Goal: Information Seeking & Learning: Check status

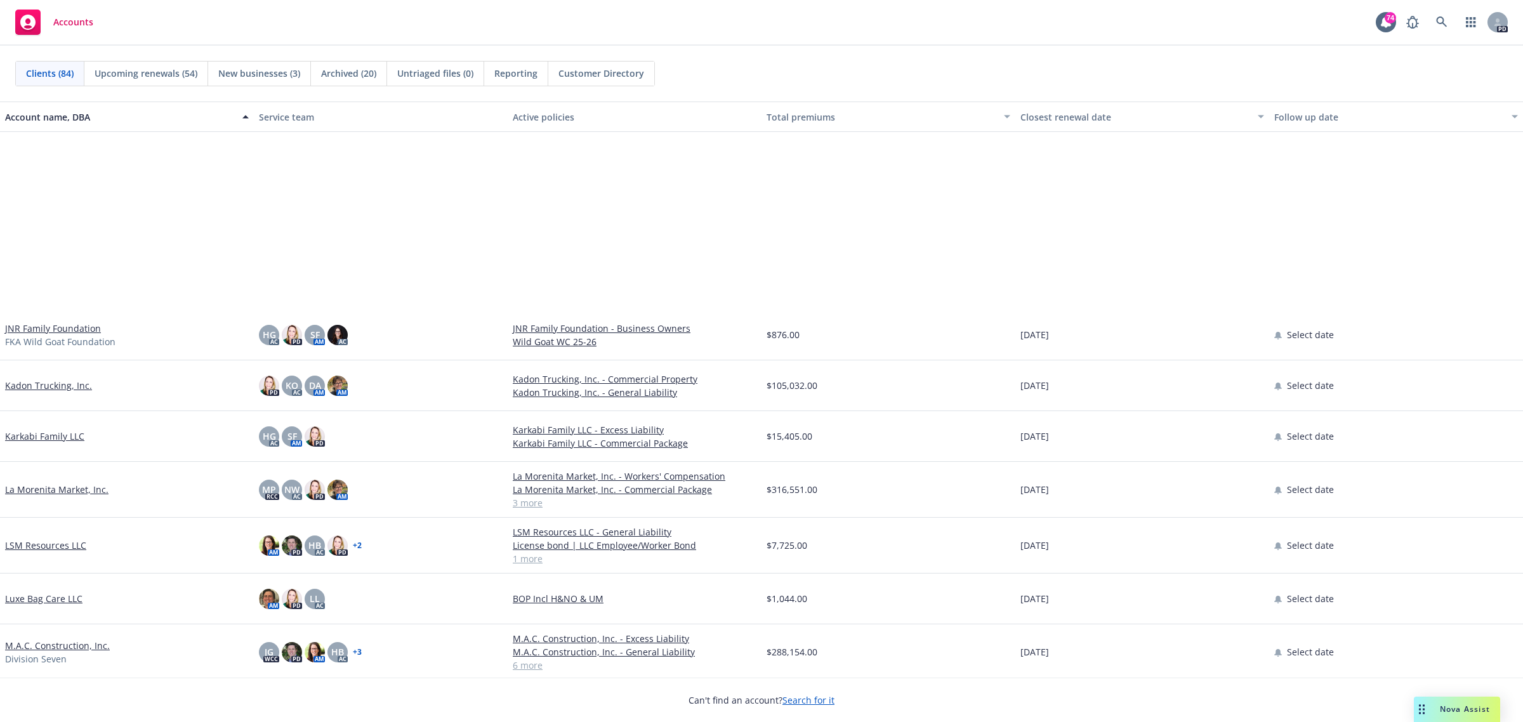
scroll to position [2221, 0]
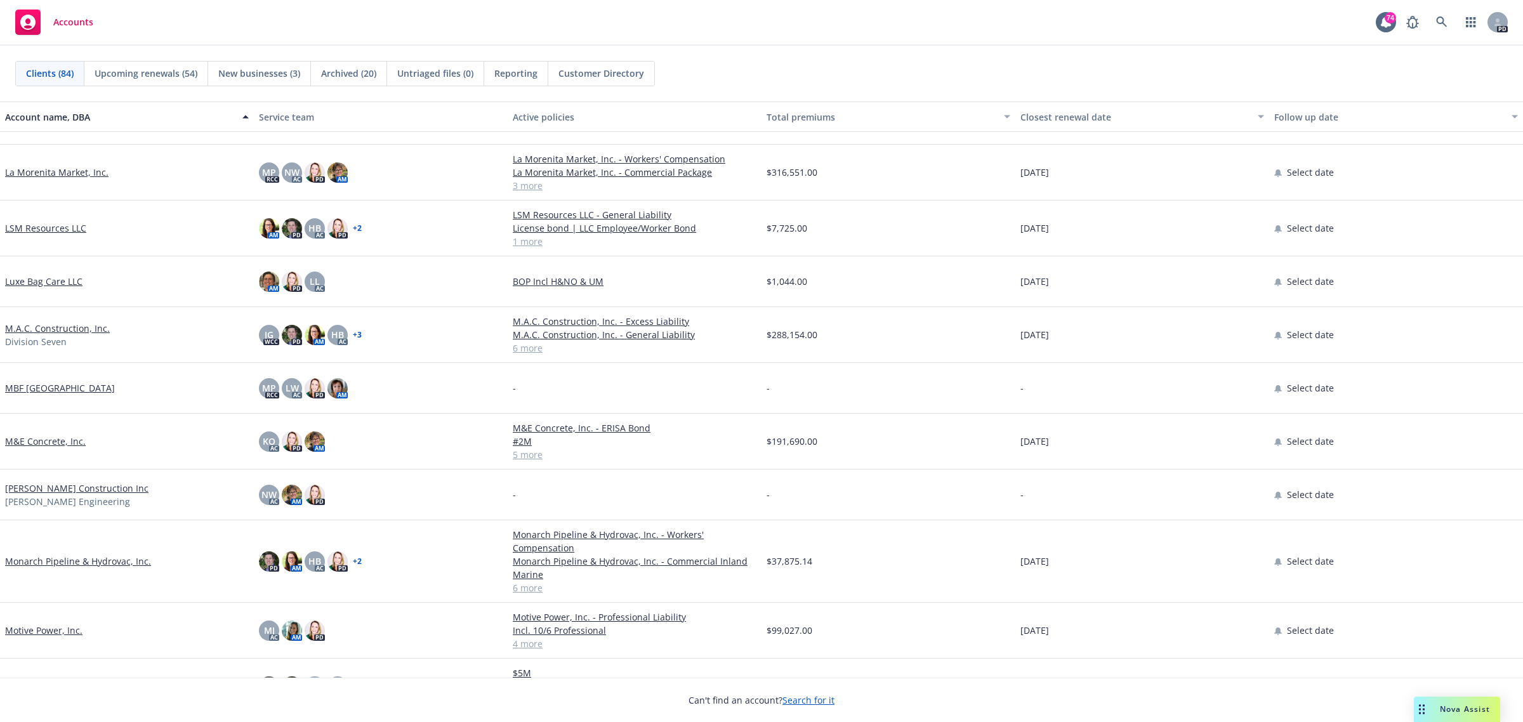
click at [30, 629] on link "Motive Power, Inc." at bounding box center [43, 630] width 77 height 13
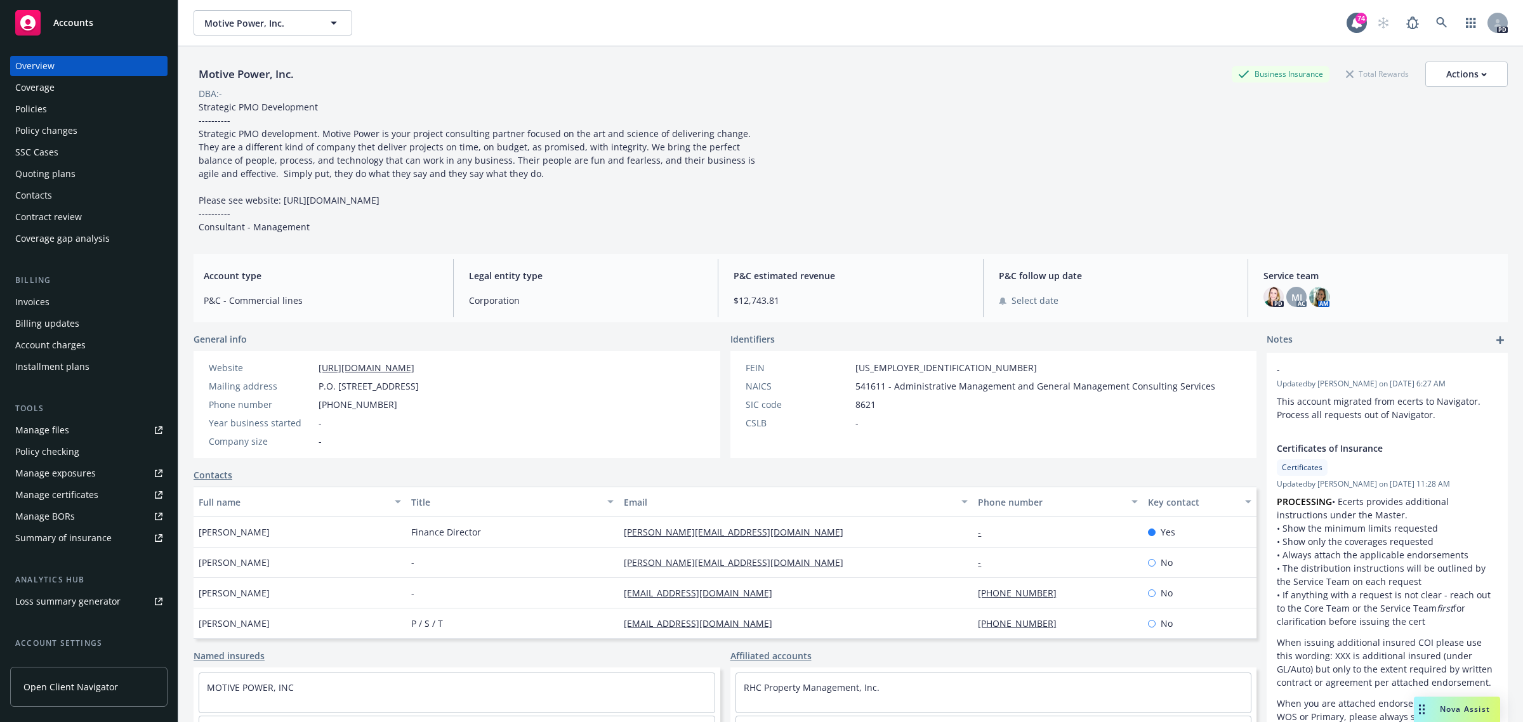
click at [30, 105] on div "Policies" at bounding box center [31, 109] width 32 height 20
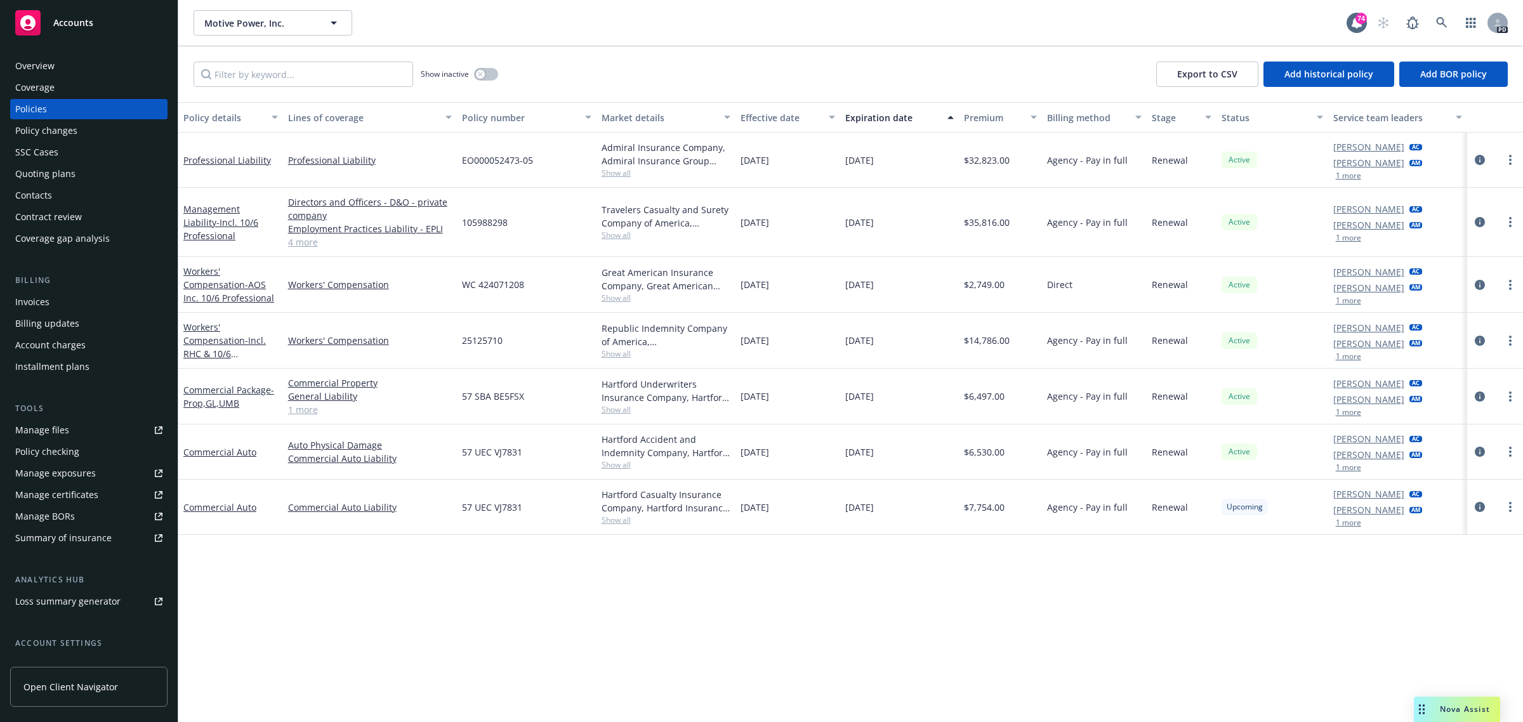
click at [75, 21] on span "Accounts" at bounding box center [73, 23] width 40 height 10
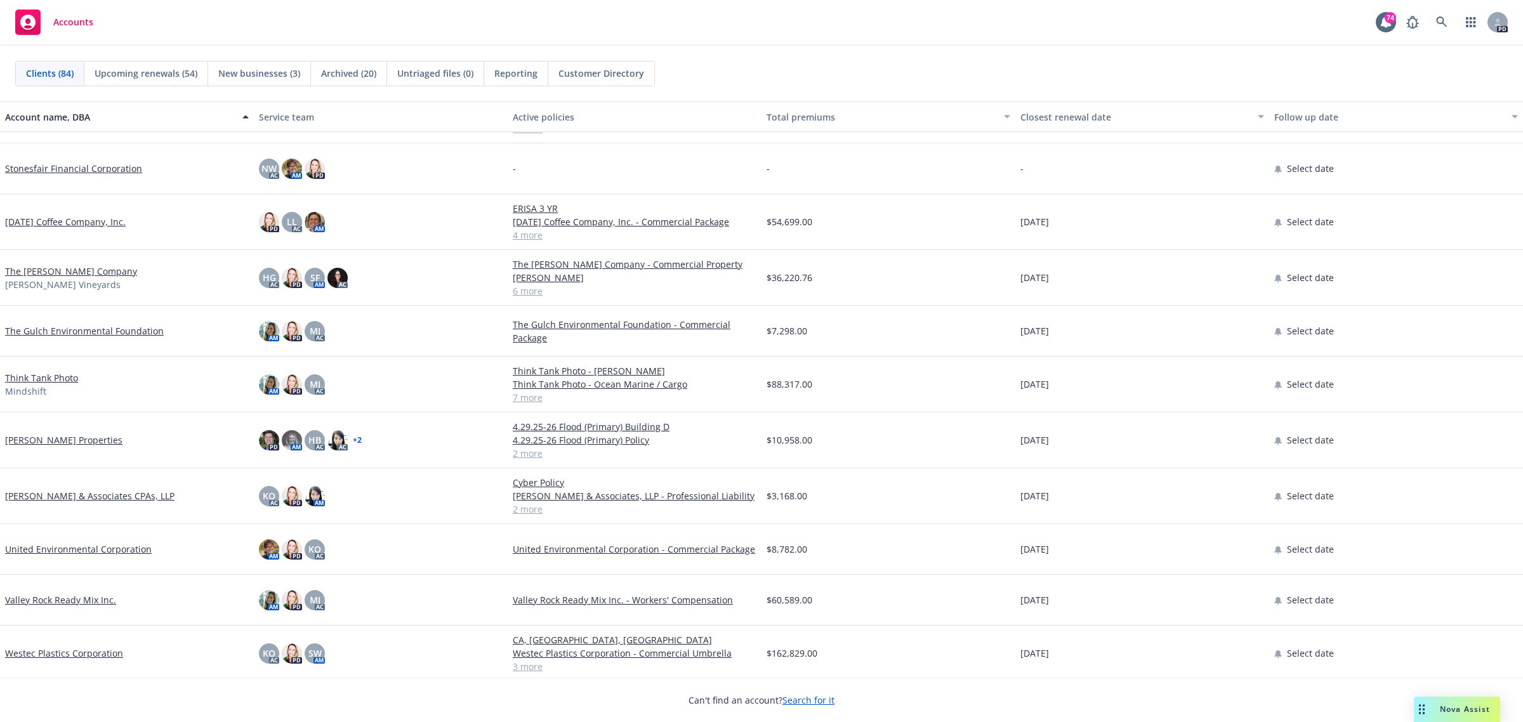
scroll to position [3774, 0]
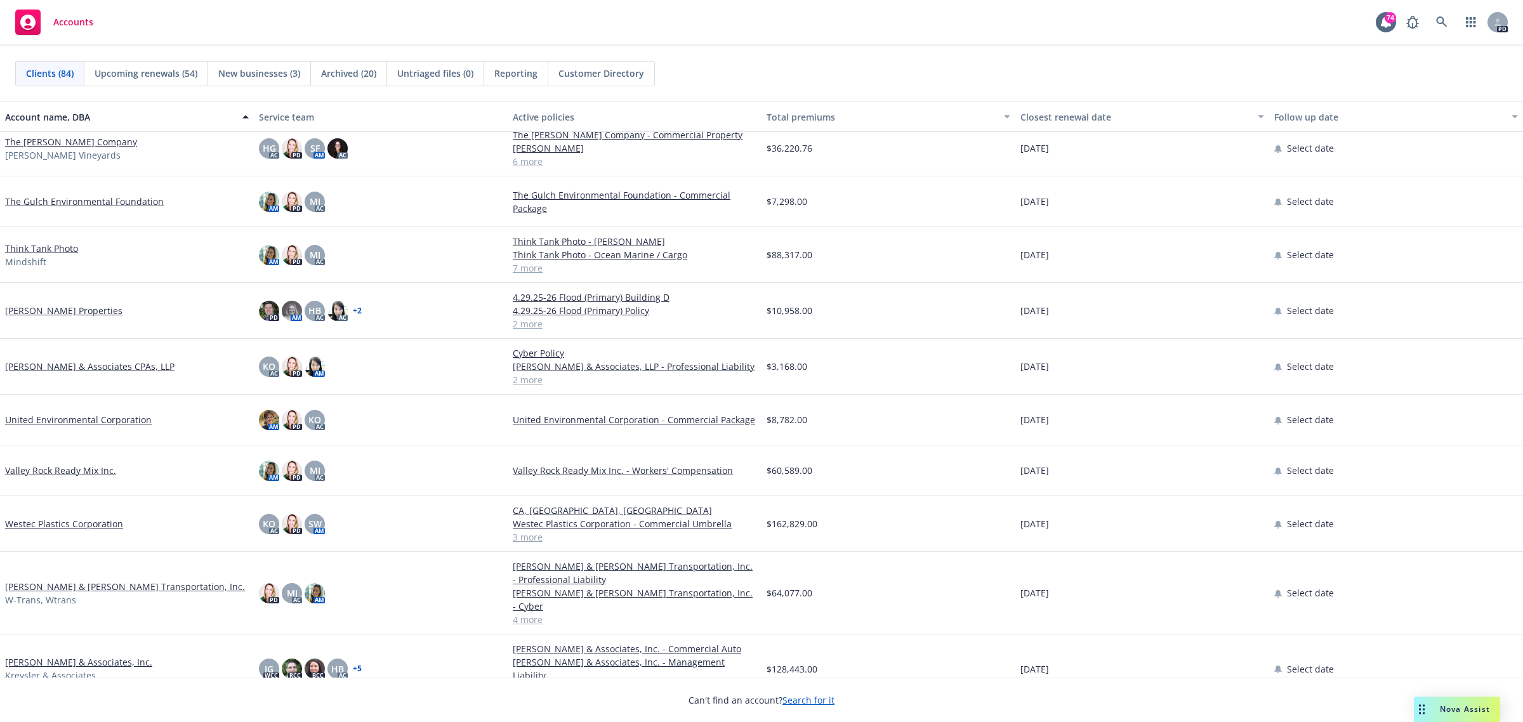
click at [35, 656] on link "[PERSON_NAME] & Associates, Inc." at bounding box center [78, 662] width 147 height 13
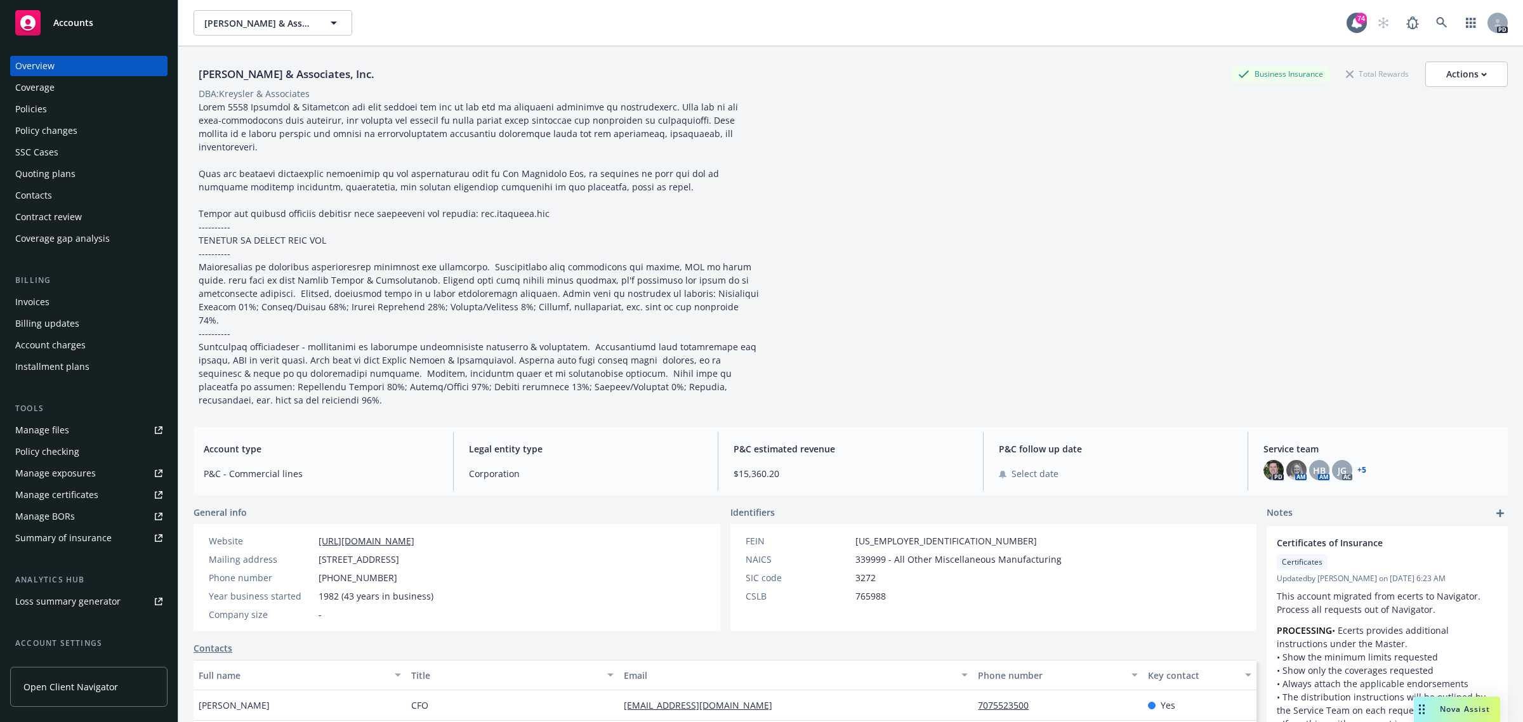
click at [27, 105] on div "Policies" at bounding box center [31, 109] width 32 height 20
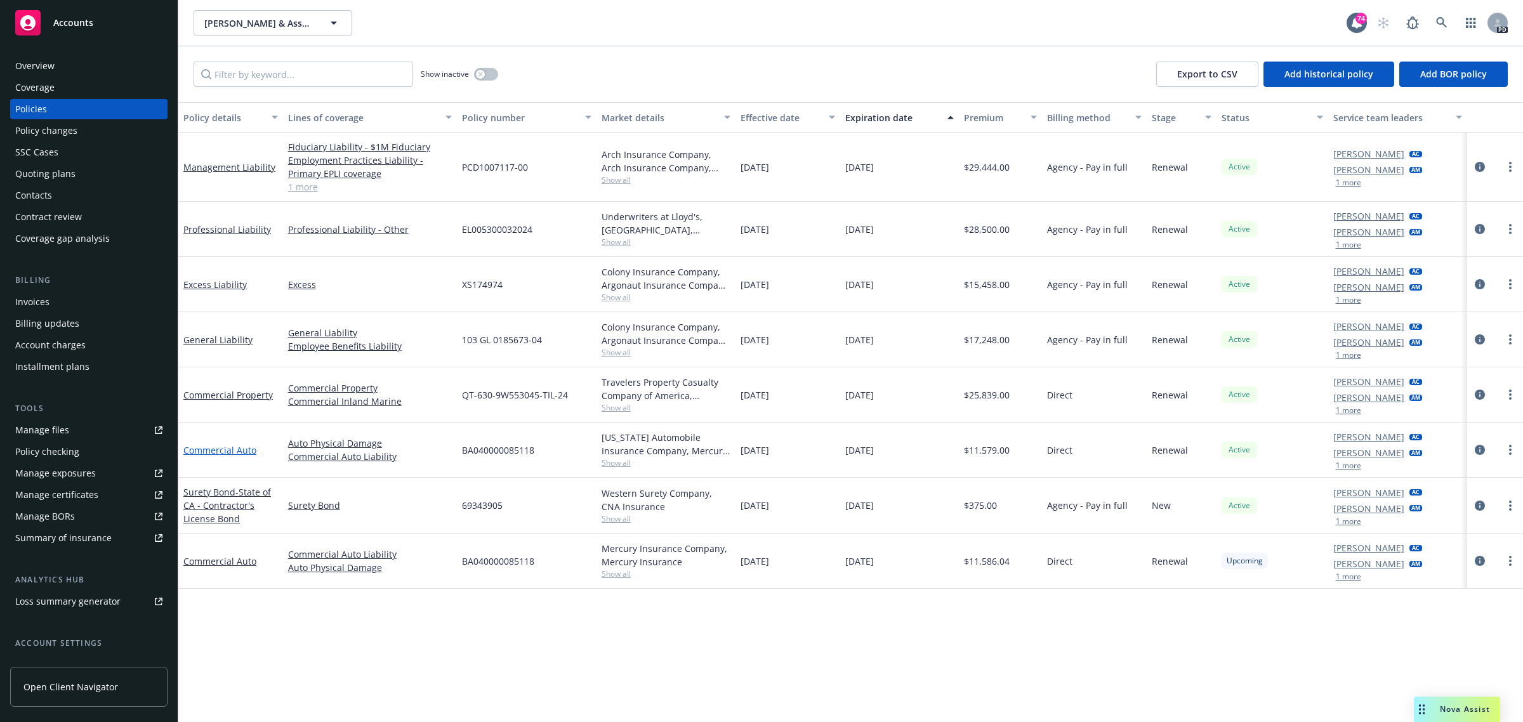
click at [197, 451] on link "Commercial Auto" at bounding box center [219, 450] width 73 height 12
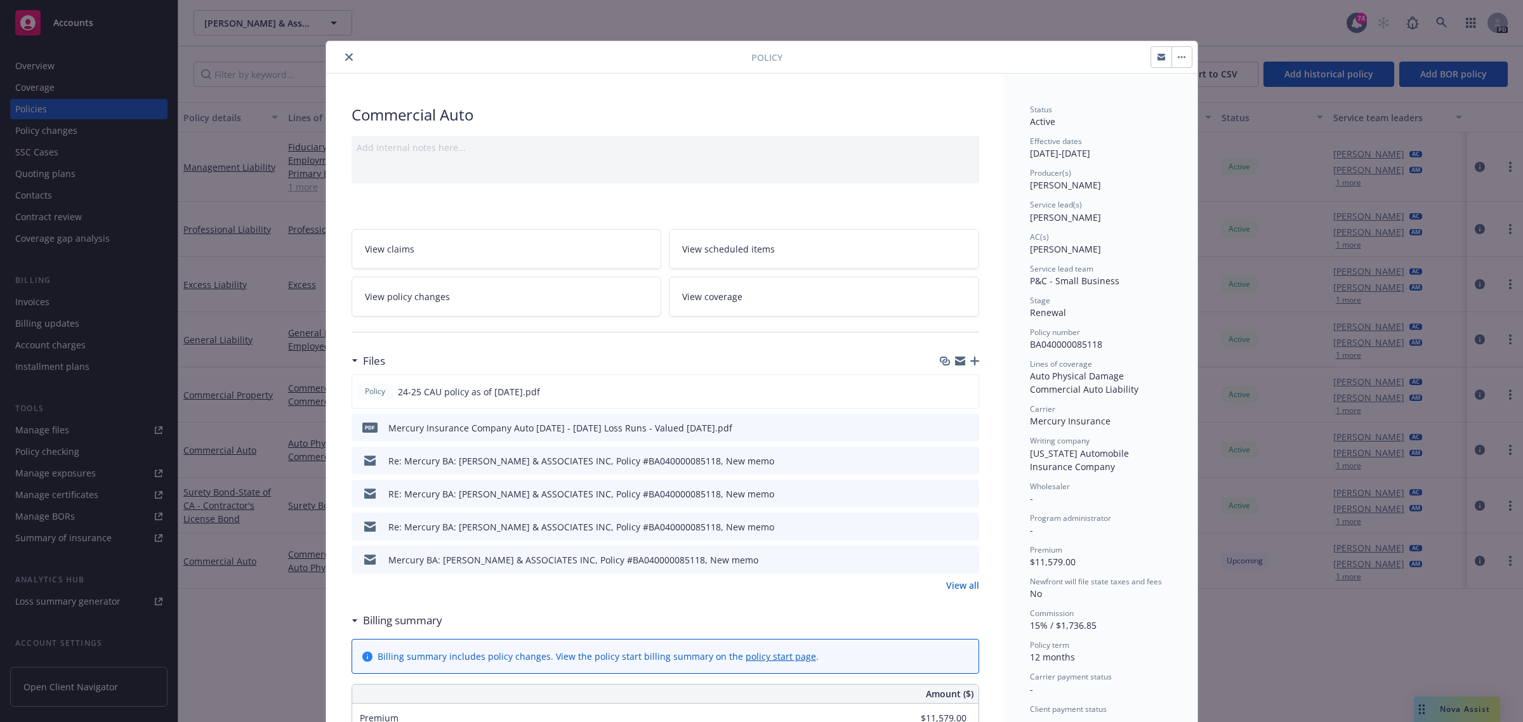
click at [735, 249] on span "View scheduled items" at bounding box center [728, 248] width 93 height 13
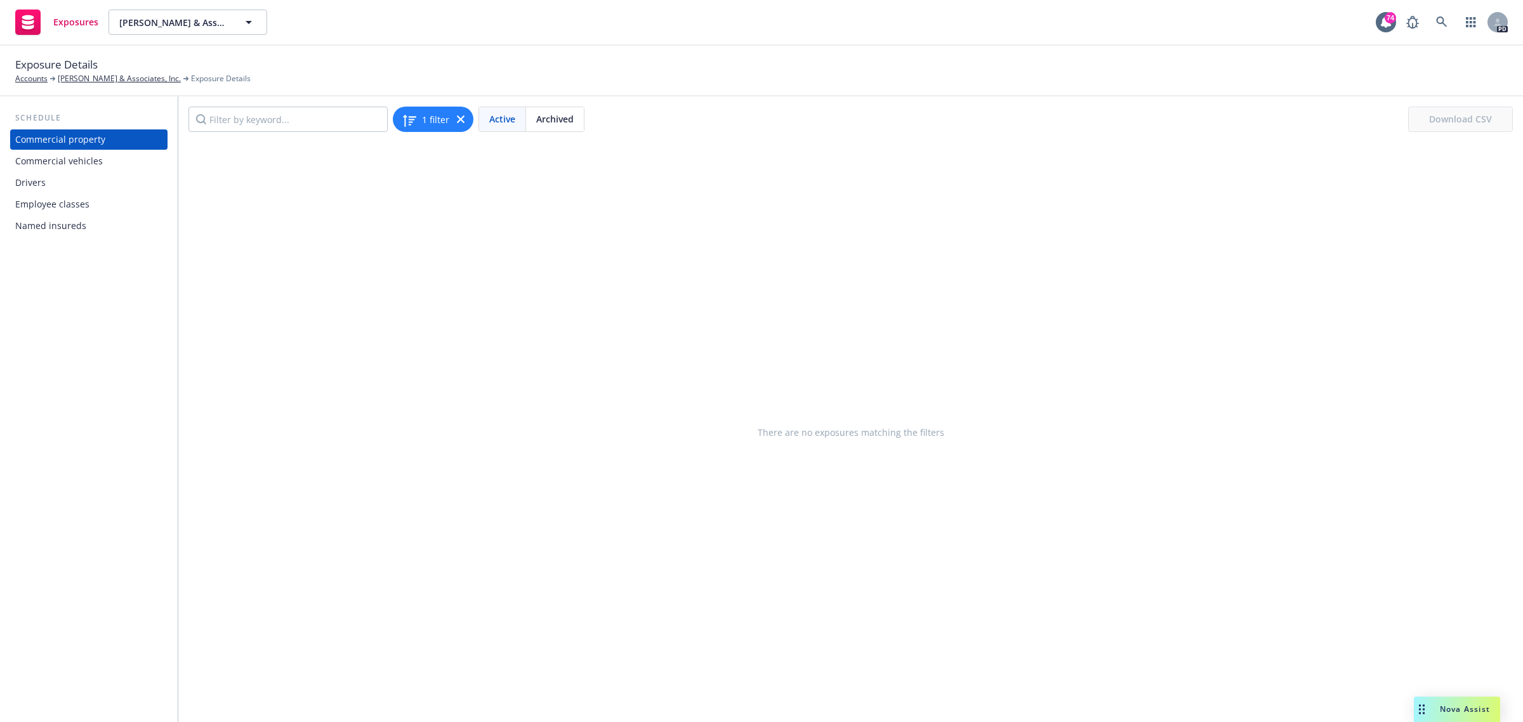
click at [43, 176] on div "Drivers" at bounding box center [30, 183] width 30 height 20
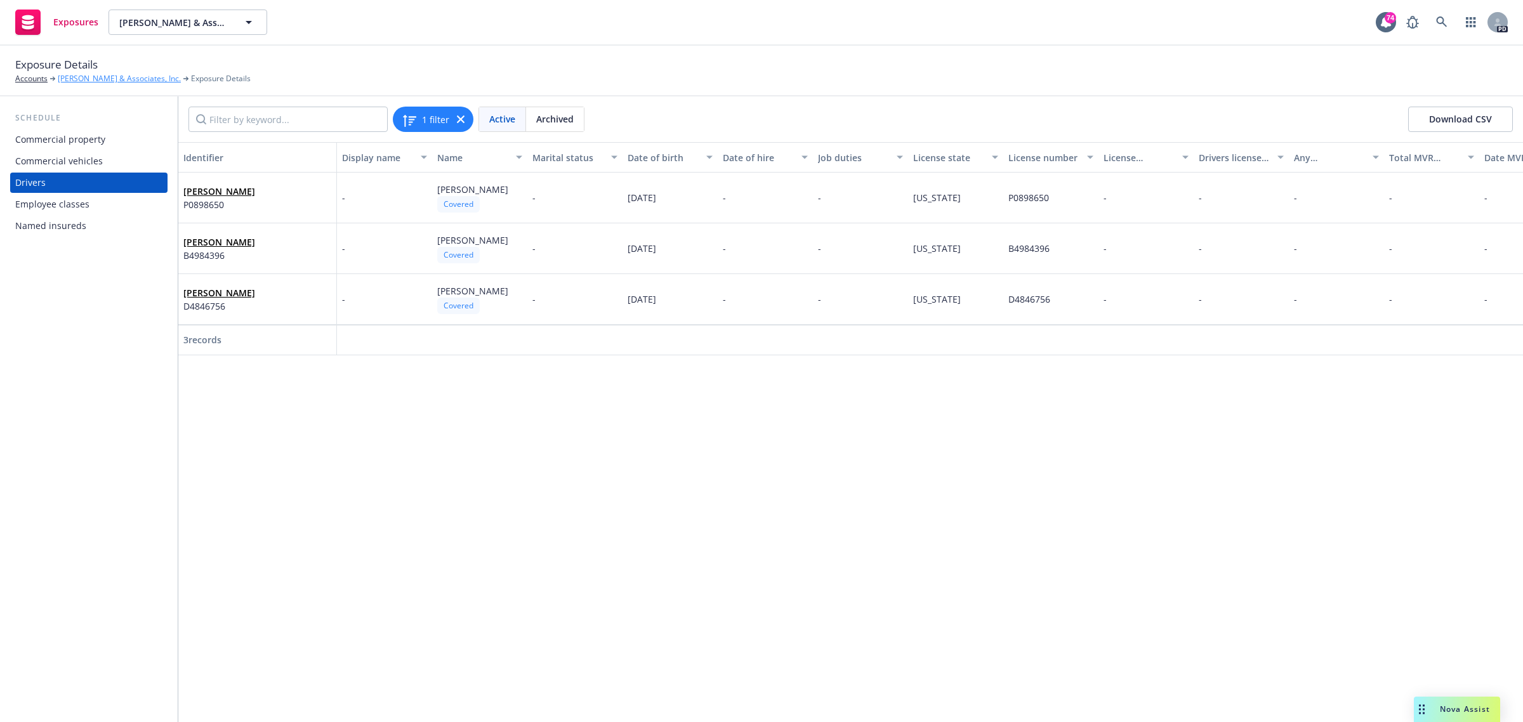
click at [83, 78] on link "[PERSON_NAME] & Associates, Inc." at bounding box center [119, 78] width 123 height 11
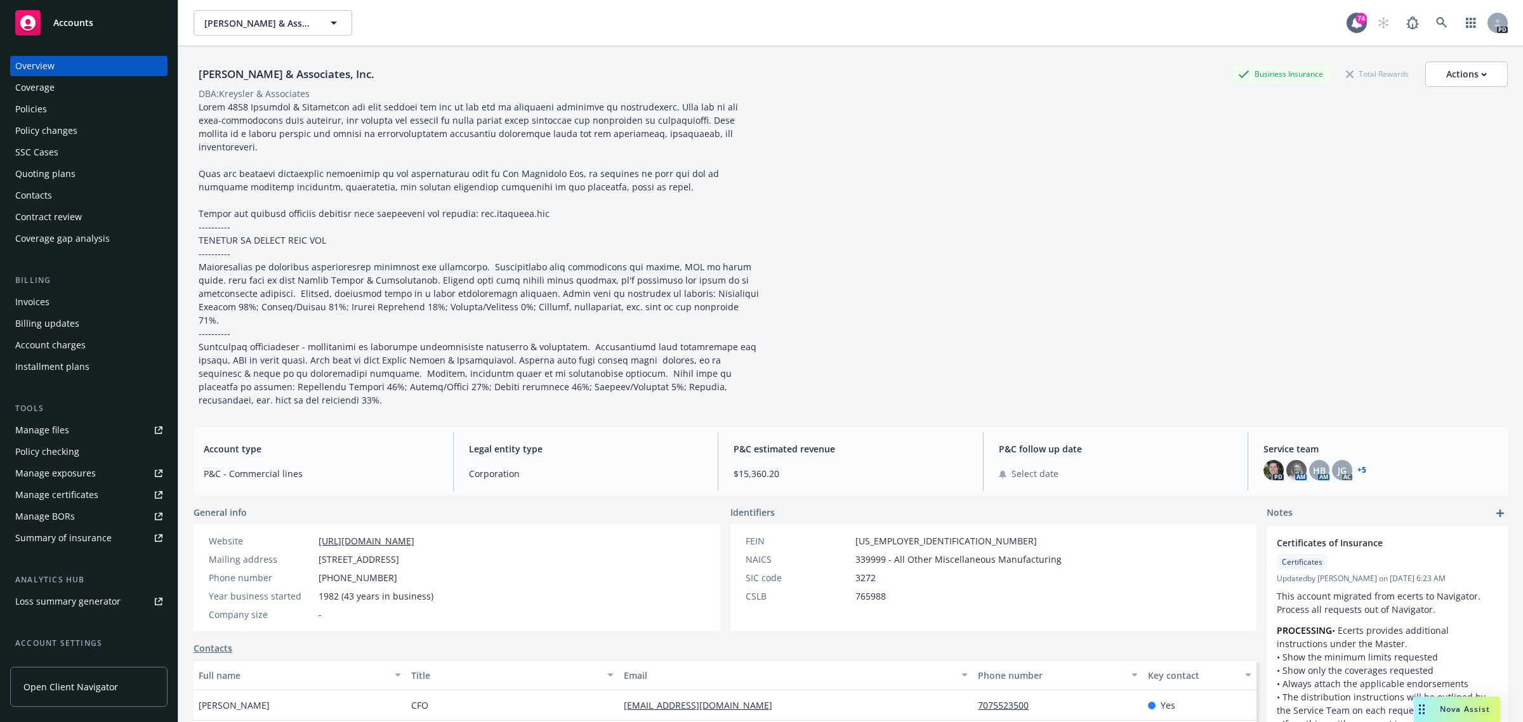
click at [53, 129] on div "Policy changes" at bounding box center [46, 131] width 62 height 20
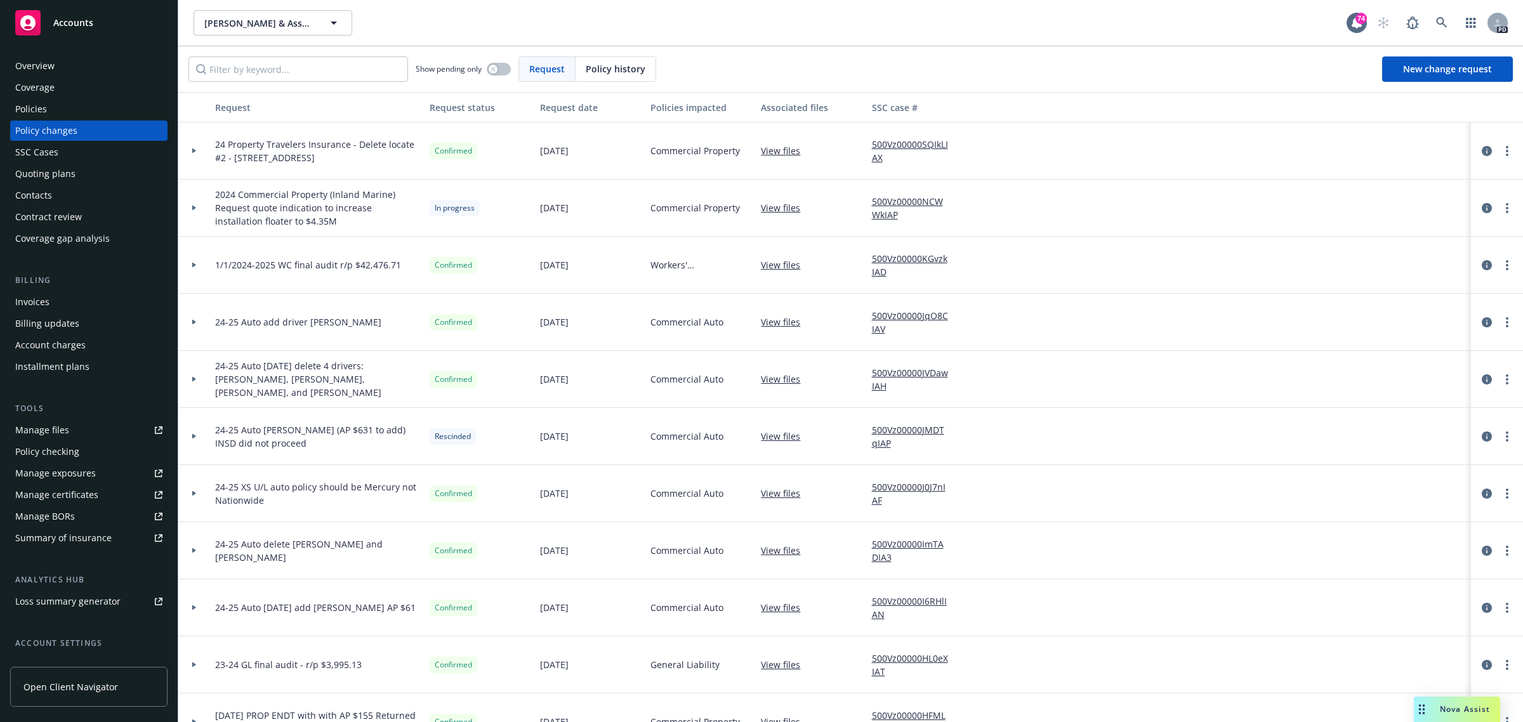
click at [32, 105] on div "Policies" at bounding box center [31, 109] width 32 height 20
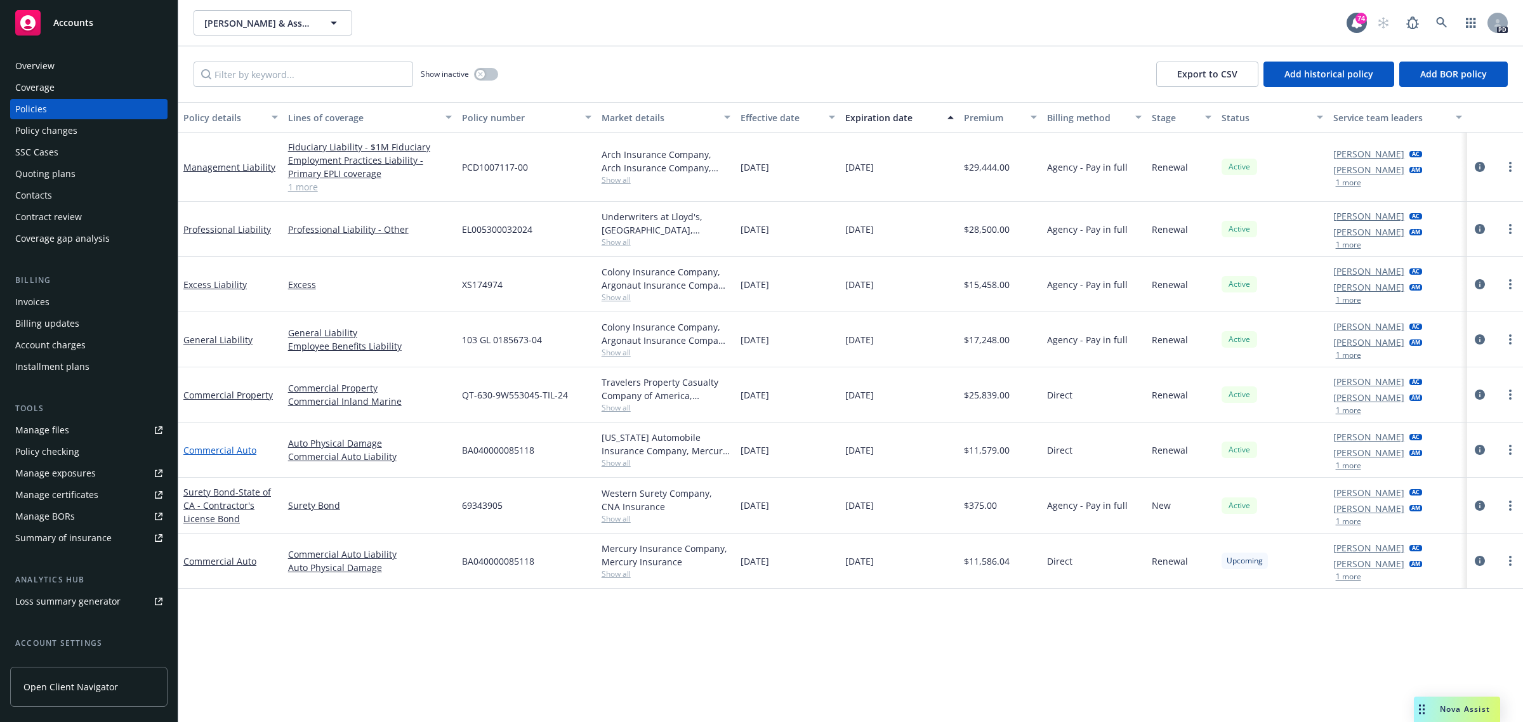
click at [208, 449] on link "Commercial Auto" at bounding box center [219, 450] width 73 height 12
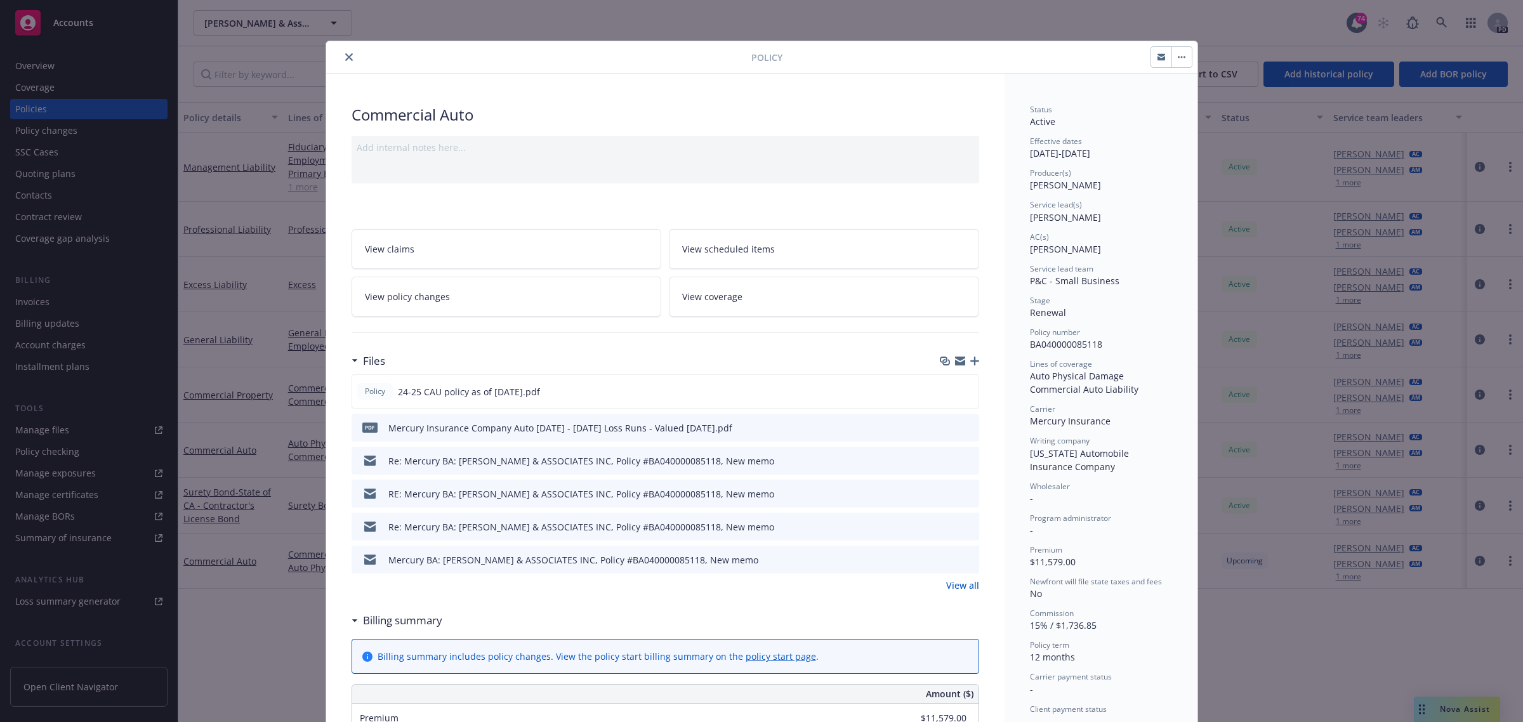
click at [407, 296] on span "View policy changes" at bounding box center [407, 296] width 85 height 13
